Goal: Task Accomplishment & Management: Manage account settings

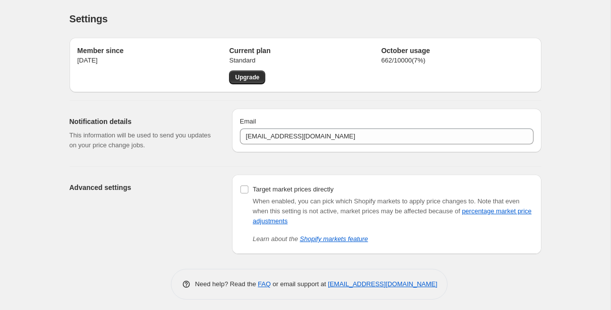
scroll to position [4, 0]
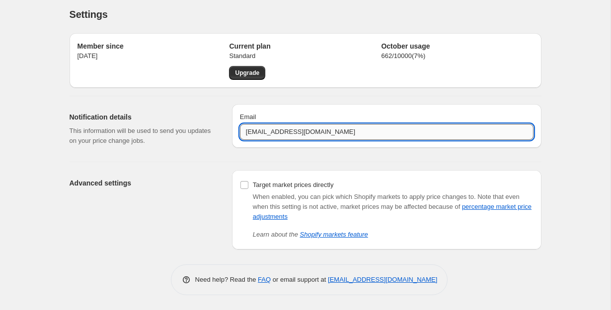
click at [298, 134] on input "info@lorettalace.com" at bounding box center [387, 132] width 294 height 16
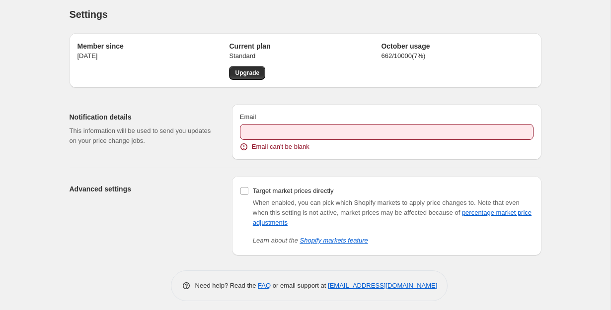
scroll to position [0, 0]
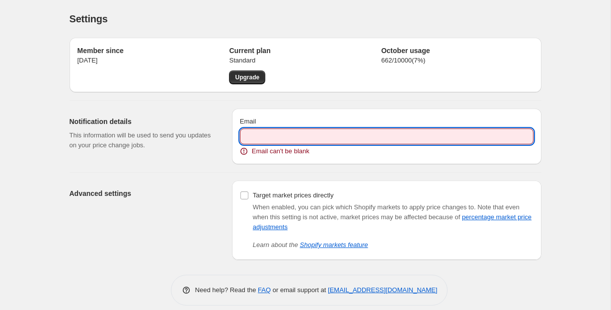
click at [306, 142] on input "Email" at bounding box center [387, 137] width 294 height 16
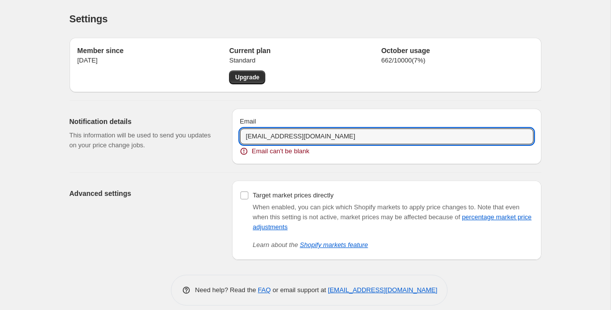
type input "info@lorettalace.com"
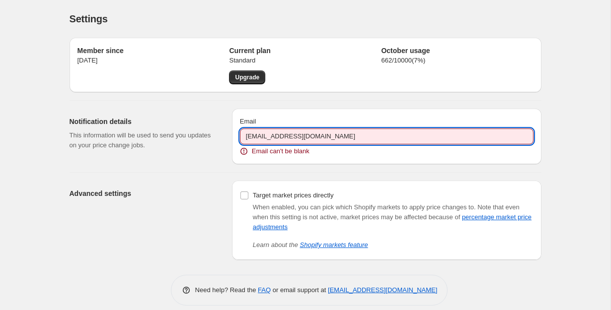
click at [447, 88] on div "Member since Sep 28, 2025 Current plan Standard Upgrade October usage 662 / 100…" at bounding box center [306, 65] width 472 height 55
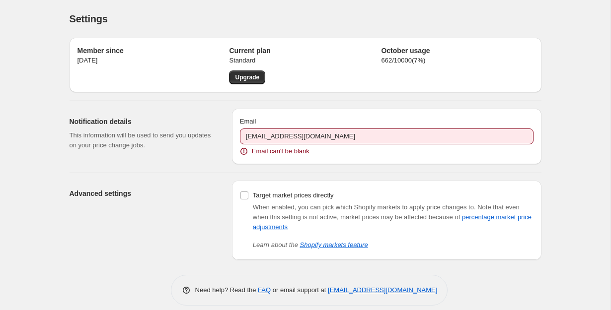
click at [384, 112] on div "Email info@lorettalace.com Email can't be blank" at bounding box center [387, 137] width 310 height 56
